Goal: Check status

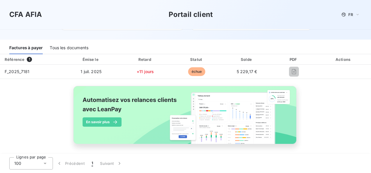
scroll to position [69, 0]
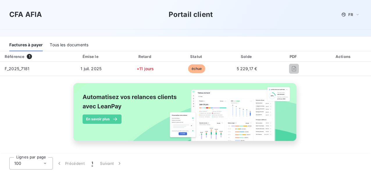
click at [233, 108] on img at bounding box center [185, 115] width 235 height 72
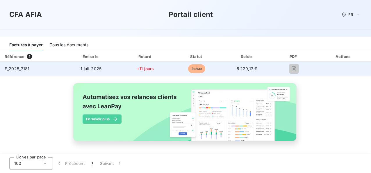
click at [188, 67] on span "échue" at bounding box center [196, 68] width 17 height 9
click at [142, 63] on td "+11 jours" at bounding box center [145, 69] width 52 height 14
click at [88, 65] on td "1 juil. 2025" at bounding box center [91, 69] width 57 height 14
click at [13, 67] on span "F_2025_7181" at bounding box center [17, 68] width 25 height 5
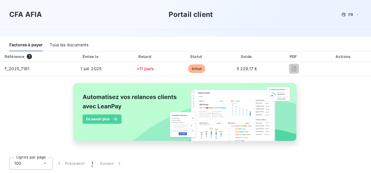
click at [19, 56] on div "Référence" at bounding box center [15, 56] width 20 height 5
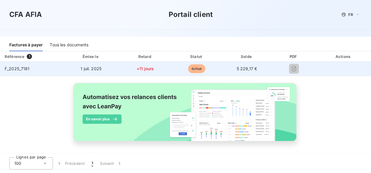
drag, startPoint x: 296, startPoint y: 58, endPoint x: 247, endPoint y: 65, distance: 49.1
click at [249, 65] on table "Référence 1 Émise le Retard Statut Solde PDF Actions F_2025_7181 [DATE] +11 jou…" at bounding box center [185, 63] width 371 height 25
click at [142, 74] on td "+11 jours" at bounding box center [145, 69] width 52 height 14
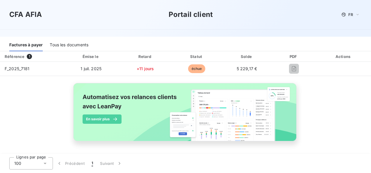
click at [70, 61] on th "Émise le" at bounding box center [91, 56] width 57 height 10
